Goal: Check status

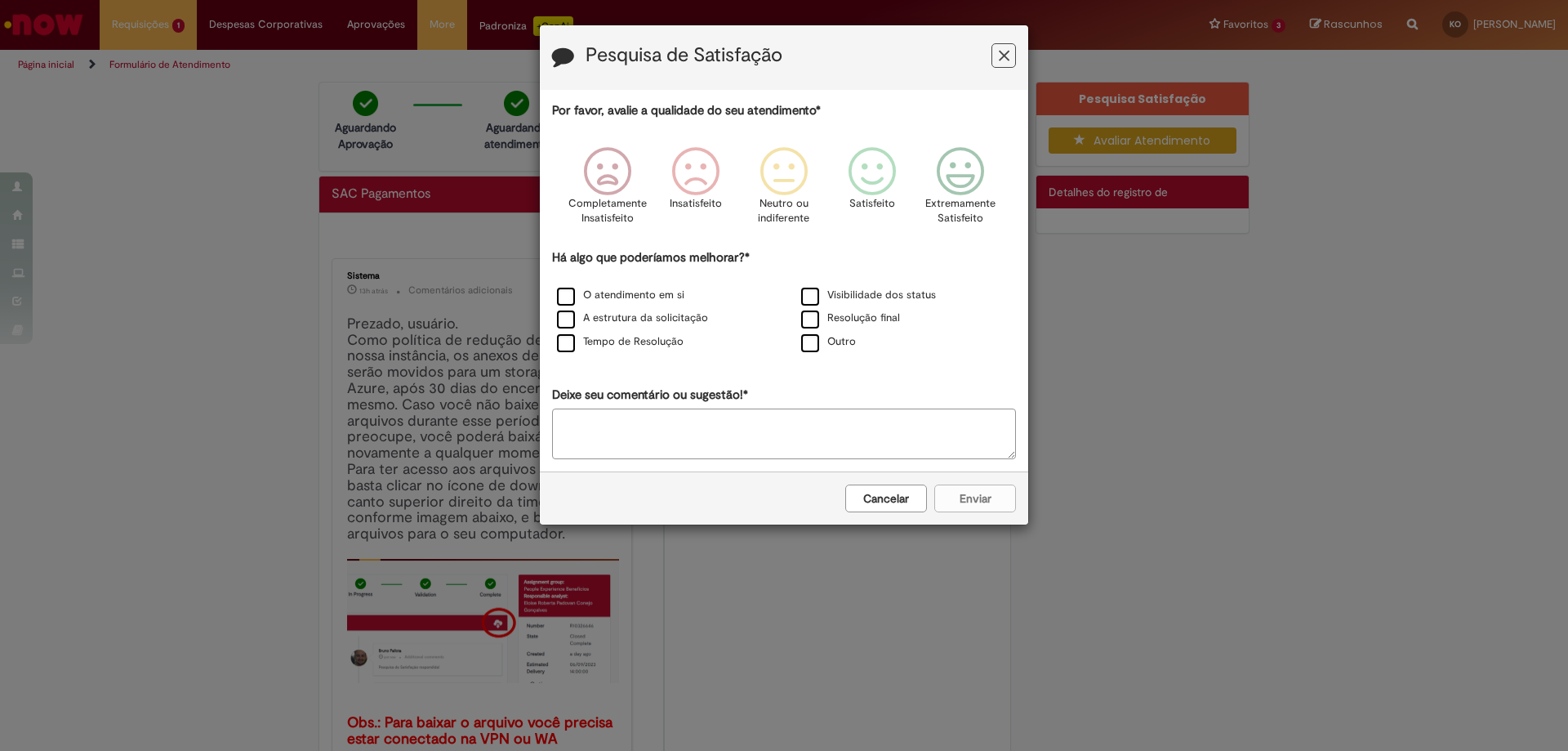
click at [1007, 61] on icon "Feedback" at bounding box center [1004, 56] width 10 height 17
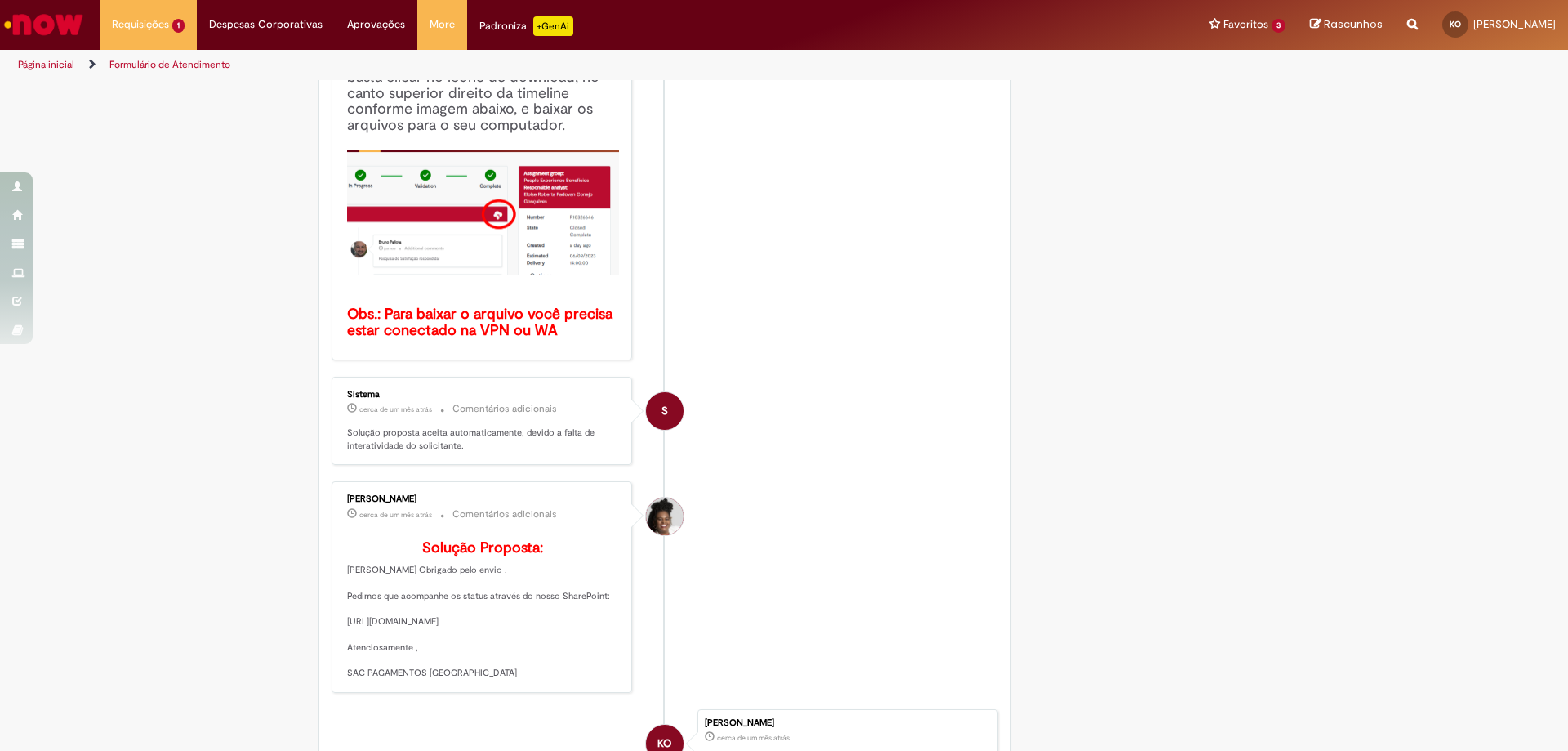
scroll to position [163, 0]
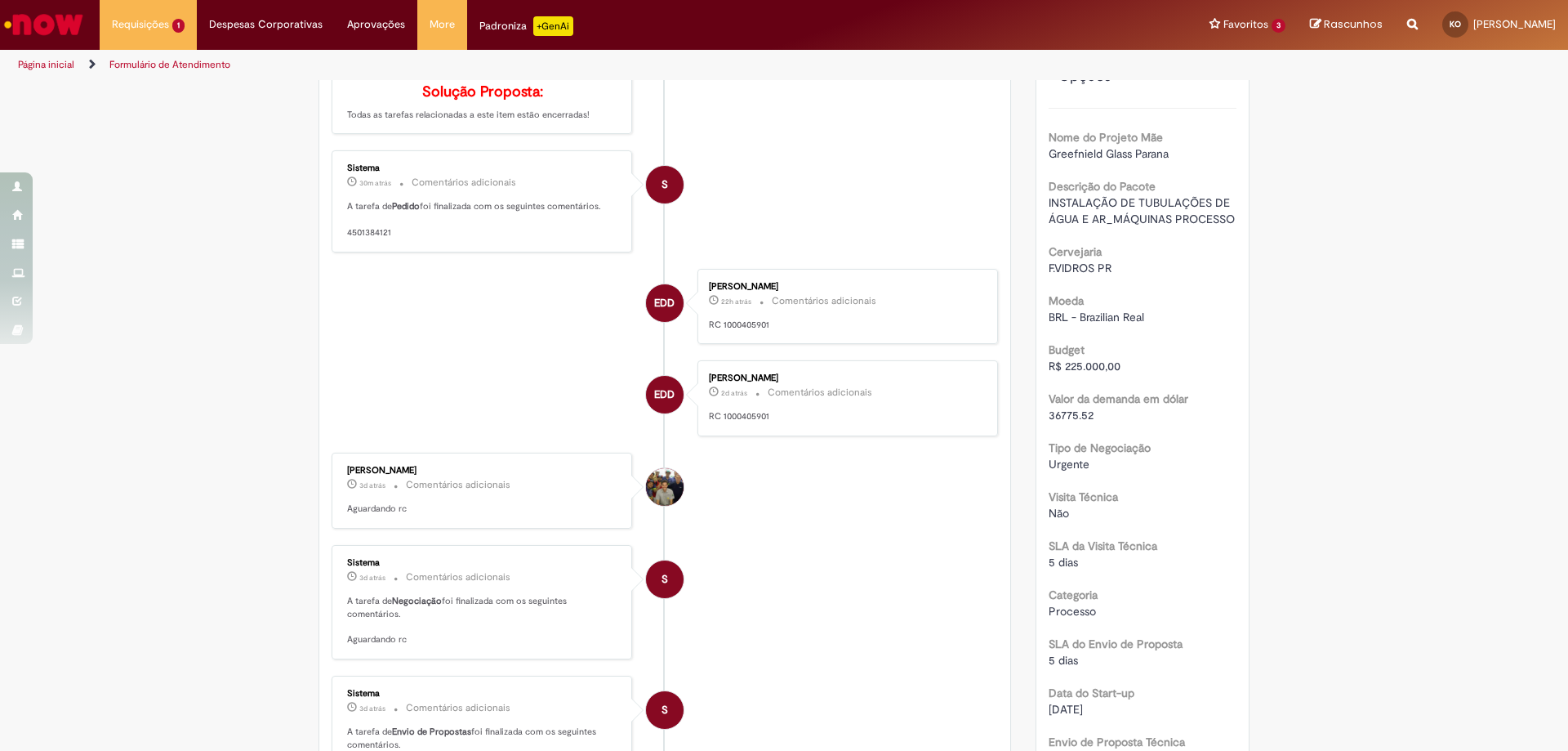
scroll to position [572, 0]
